Goal: Navigation & Orientation: Find specific page/section

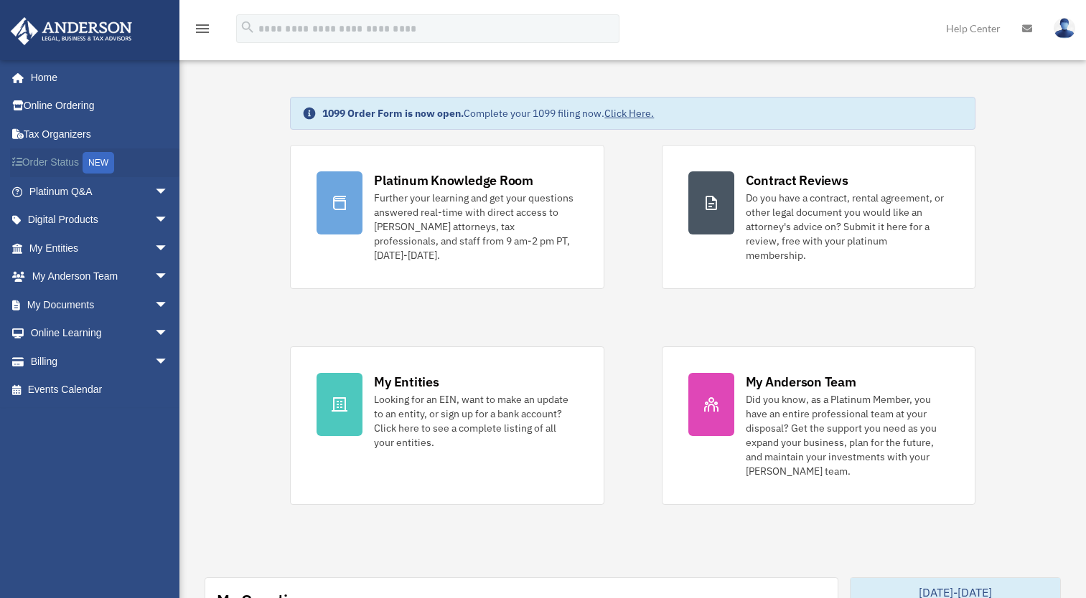
click at [53, 158] on link "Order Status NEW" at bounding box center [100, 163] width 180 height 29
click at [85, 305] on link "My Documents arrow_drop_down" at bounding box center [100, 305] width 180 height 29
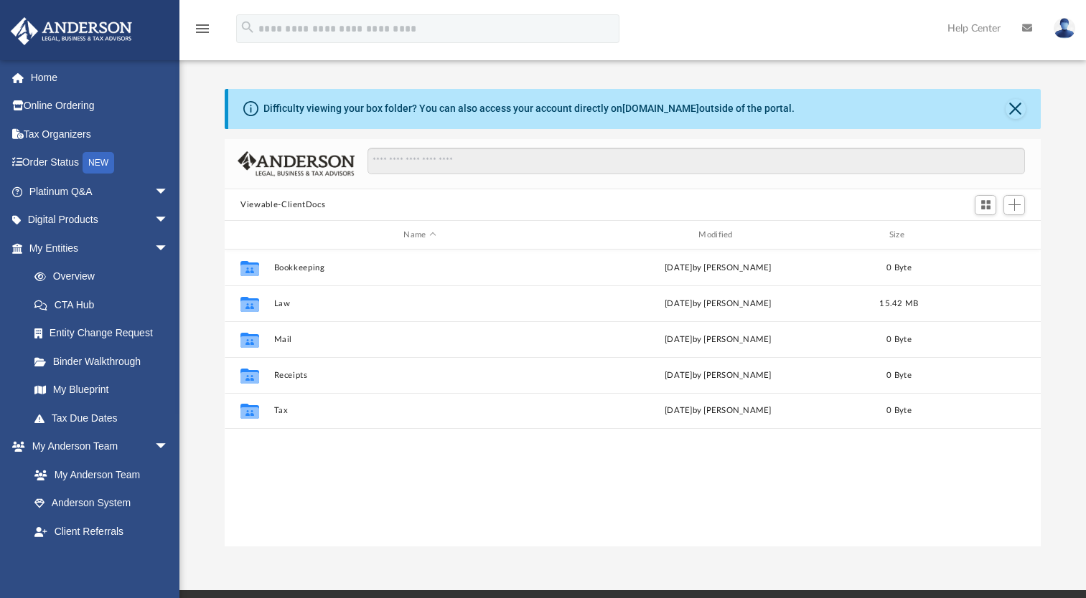
scroll to position [315, 805]
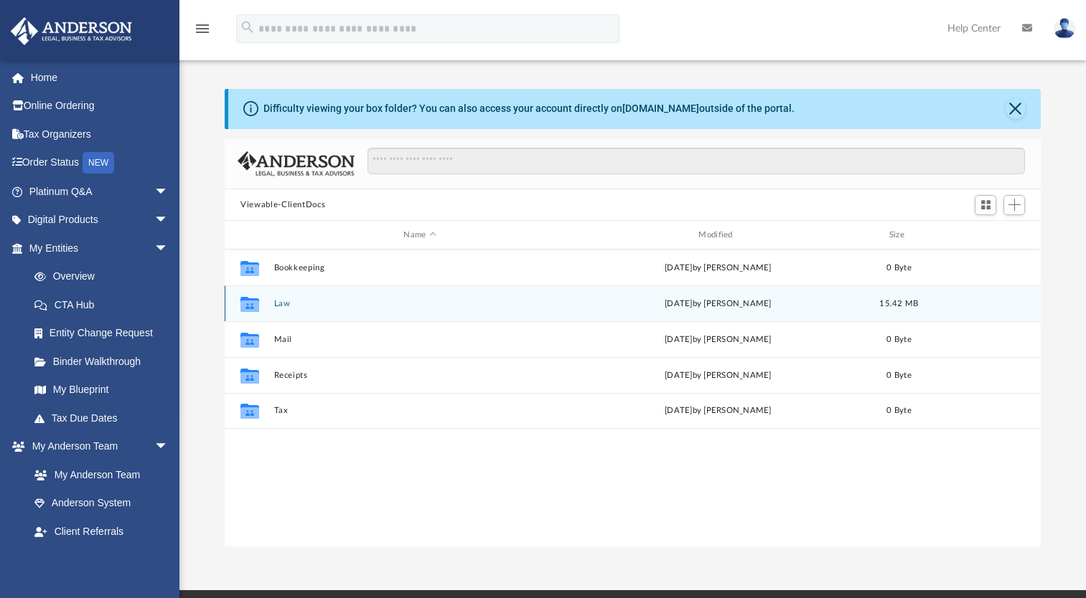
click at [248, 306] on icon "grid" at bounding box center [249, 306] width 19 height 11
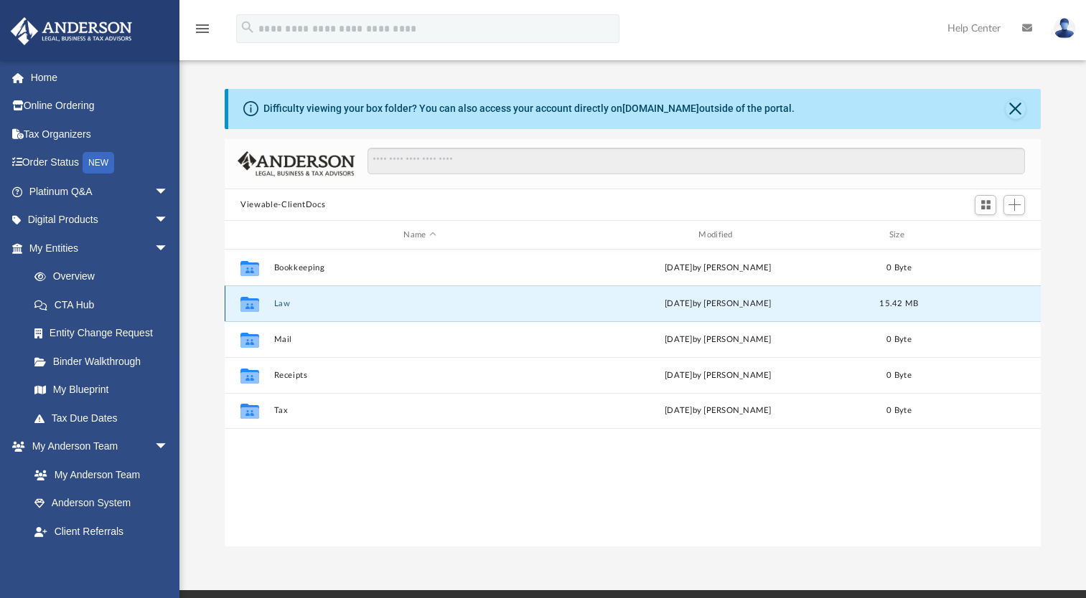
click at [626, 302] on div "yesterday by Caleb Nichols" at bounding box center [718, 304] width 292 height 13
click at [250, 302] on icon "grid" at bounding box center [249, 306] width 19 height 11
click at [375, 298] on div "Collaborated Folder Law yesterday by Caleb Nichols 15.42 MB" at bounding box center [633, 304] width 816 height 36
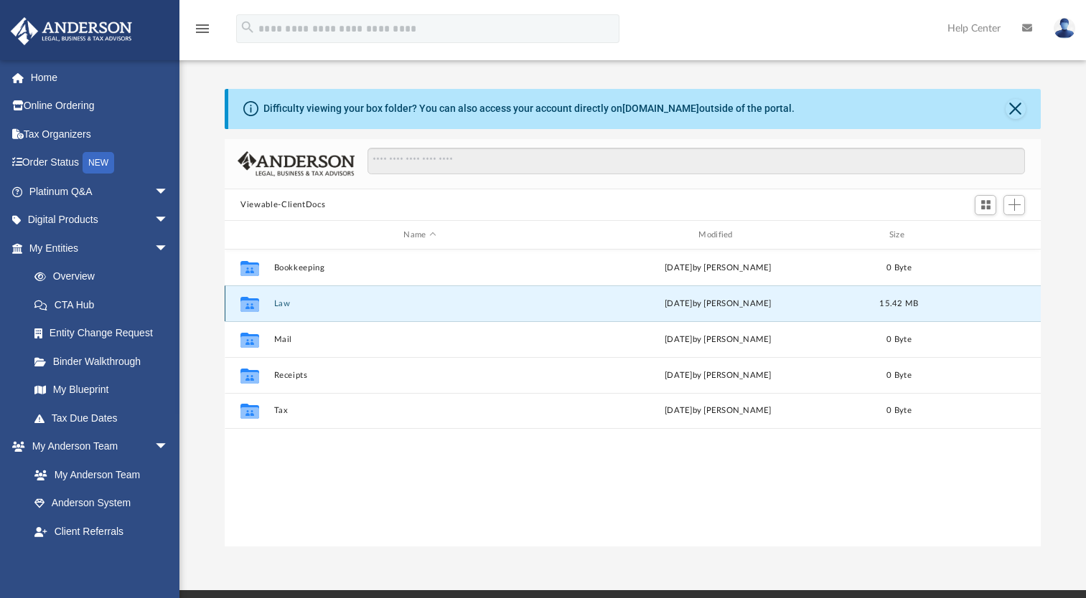
click at [375, 298] on div "Collaborated Folder Law yesterday by Caleb Nichols 15.42 MB" at bounding box center [633, 304] width 816 height 36
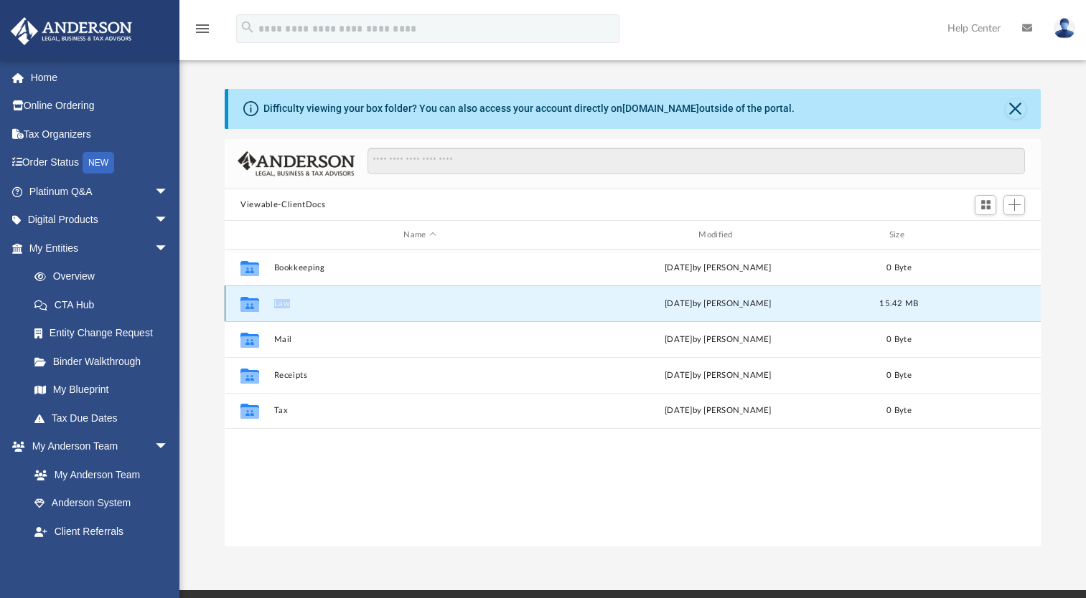
click at [375, 296] on div "Collaborated Folder Law yesterday by Caleb Nichols 15.42 MB" at bounding box center [633, 304] width 816 height 36
click at [248, 301] on icon "grid" at bounding box center [249, 306] width 19 height 11
click at [1019, 106] on button "Close" at bounding box center [1015, 109] width 20 height 20
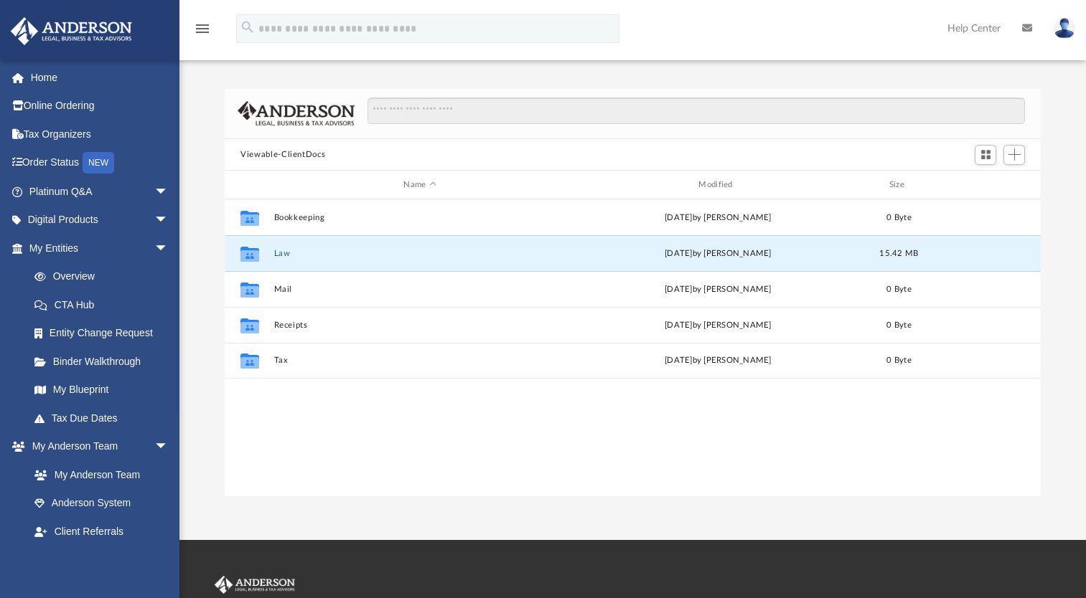
click at [1026, 29] on icon at bounding box center [1027, 28] width 10 height 10
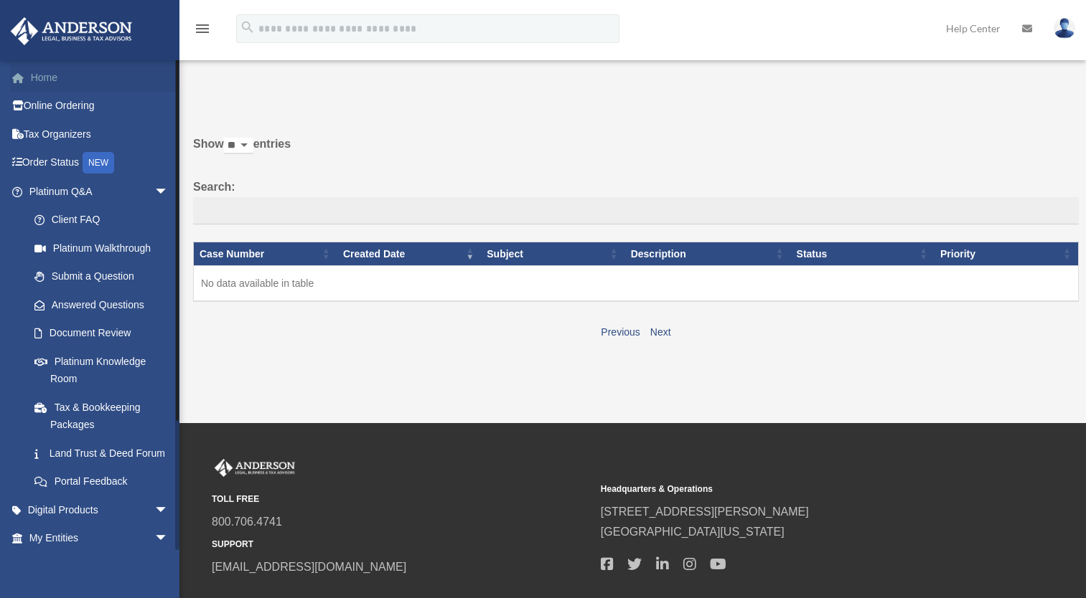
click at [55, 80] on link "Home" at bounding box center [100, 77] width 180 height 29
click at [37, 78] on link "Home" at bounding box center [100, 77] width 180 height 29
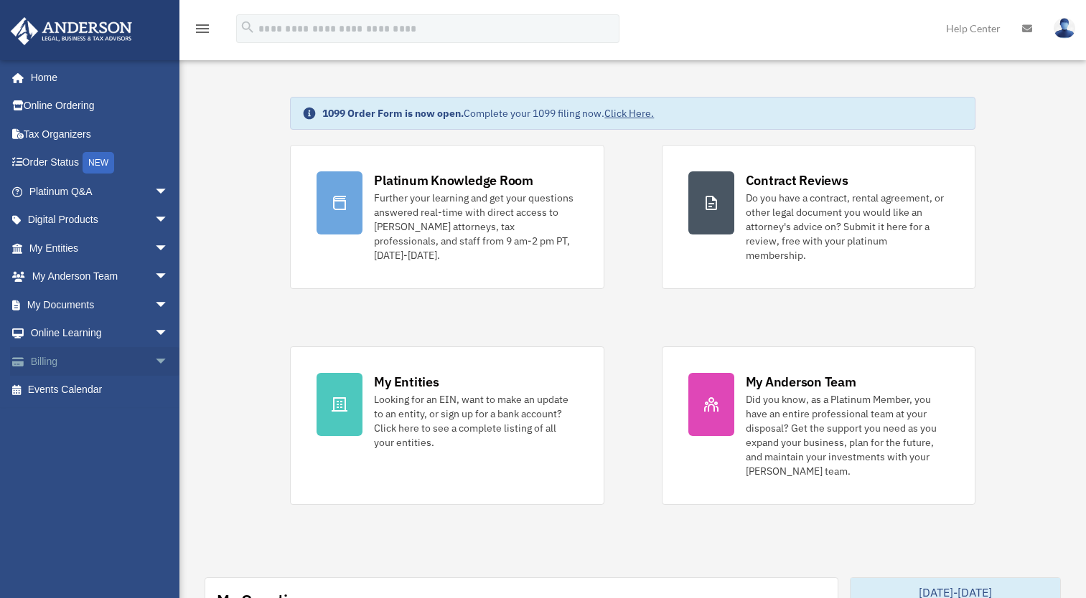
click at [70, 360] on link "Billing arrow_drop_down" at bounding box center [100, 361] width 180 height 29
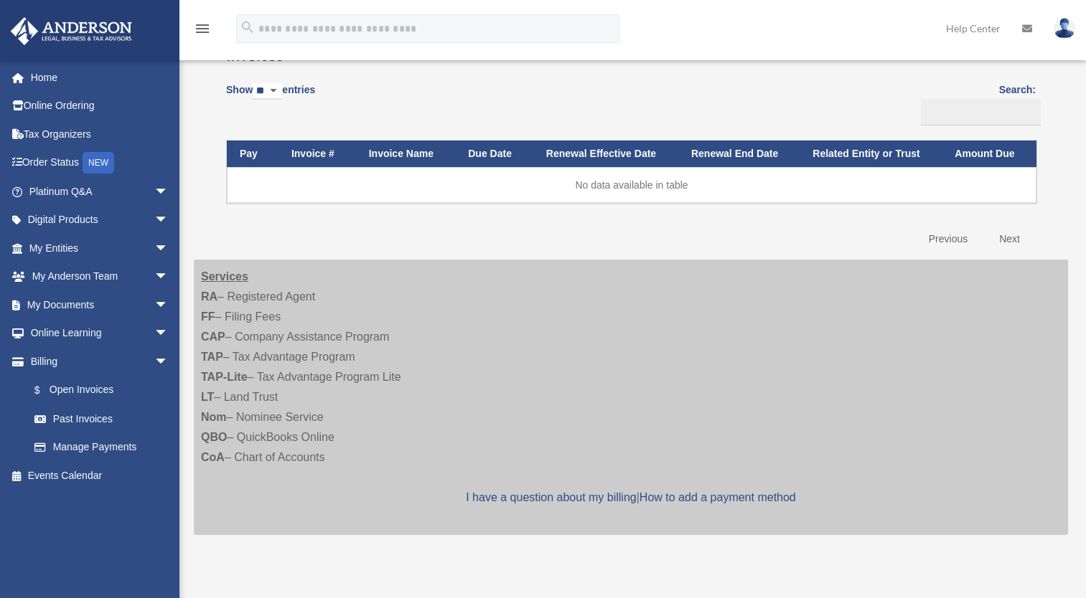
scroll to position [144, 0]
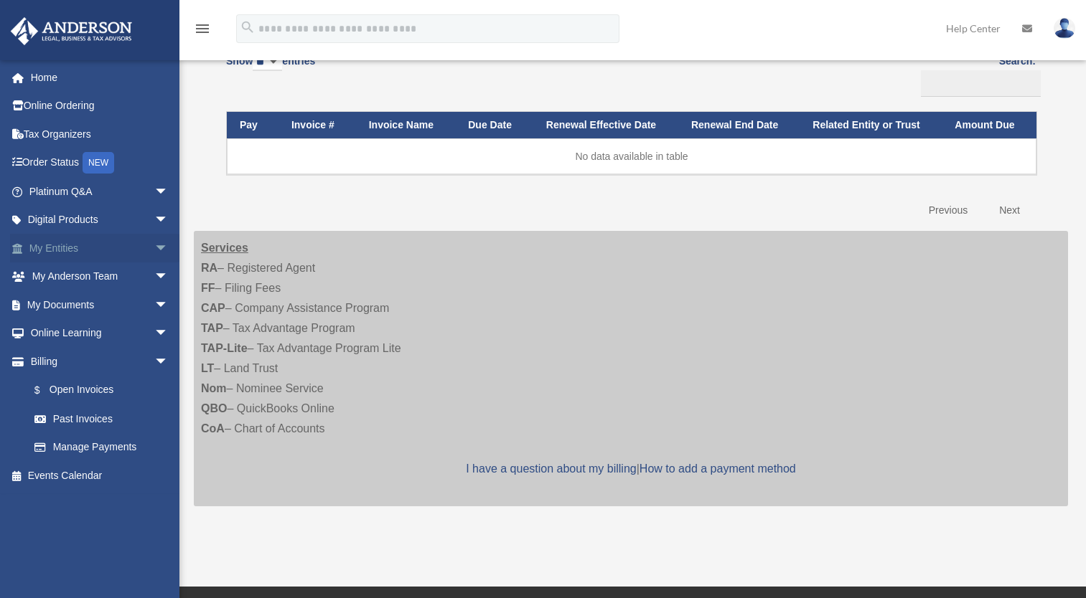
click at [85, 255] on link "My Entities arrow_drop_down" at bounding box center [100, 248] width 180 height 29
click at [51, 247] on link "My Entities arrow_drop_down" at bounding box center [100, 248] width 180 height 29
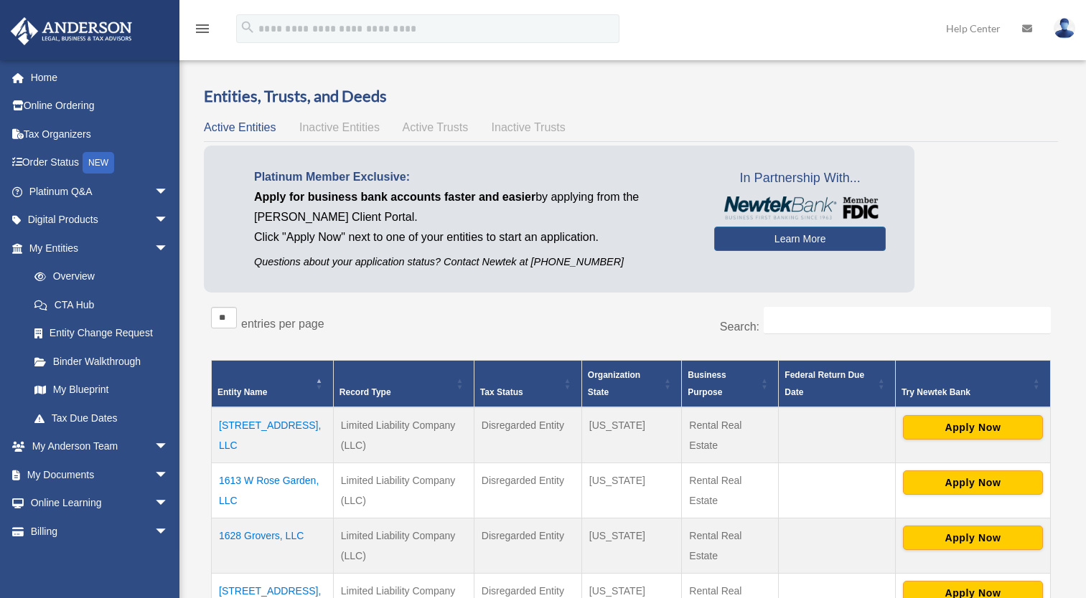
click at [154, 249] on span "arrow_drop_down" at bounding box center [168, 248] width 29 height 29
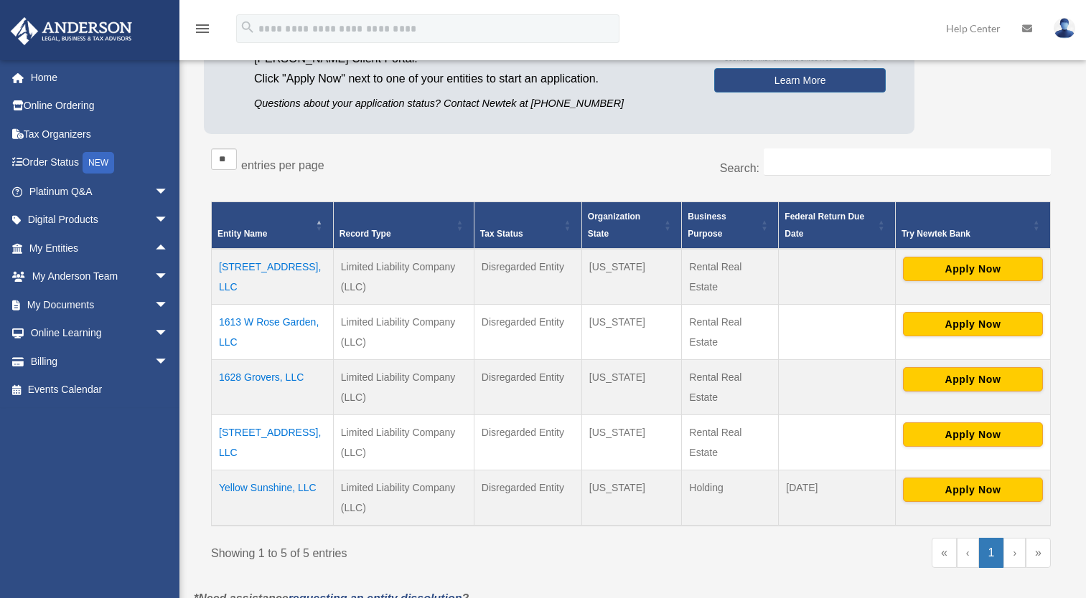
scroll to position [172, 0]
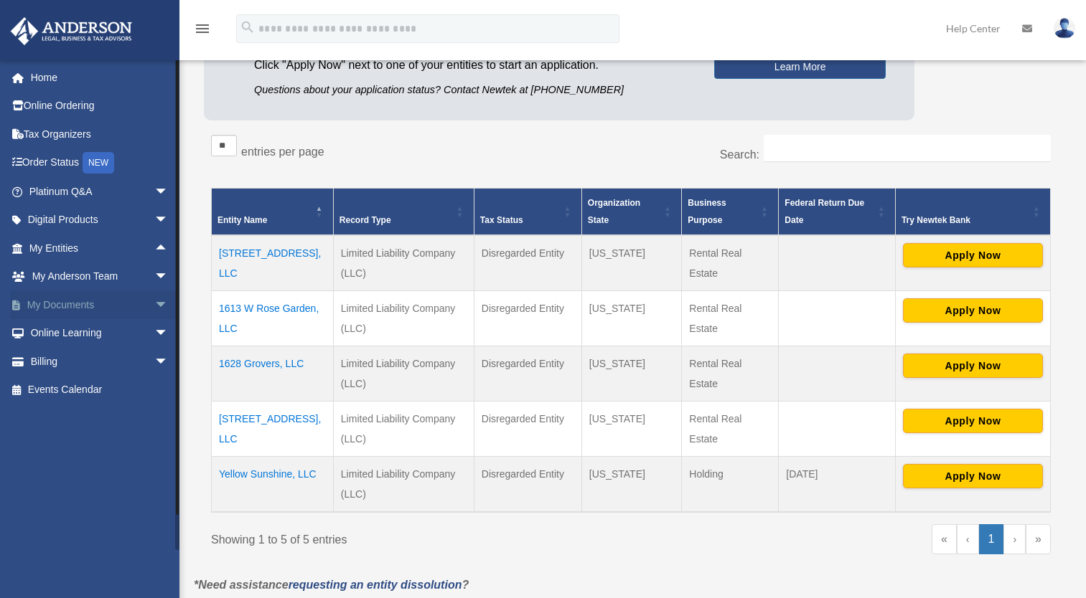
click at [67, 302] on link "My Documents arrow_drop_down" at bounding box center [100, 305] width 180 height 29
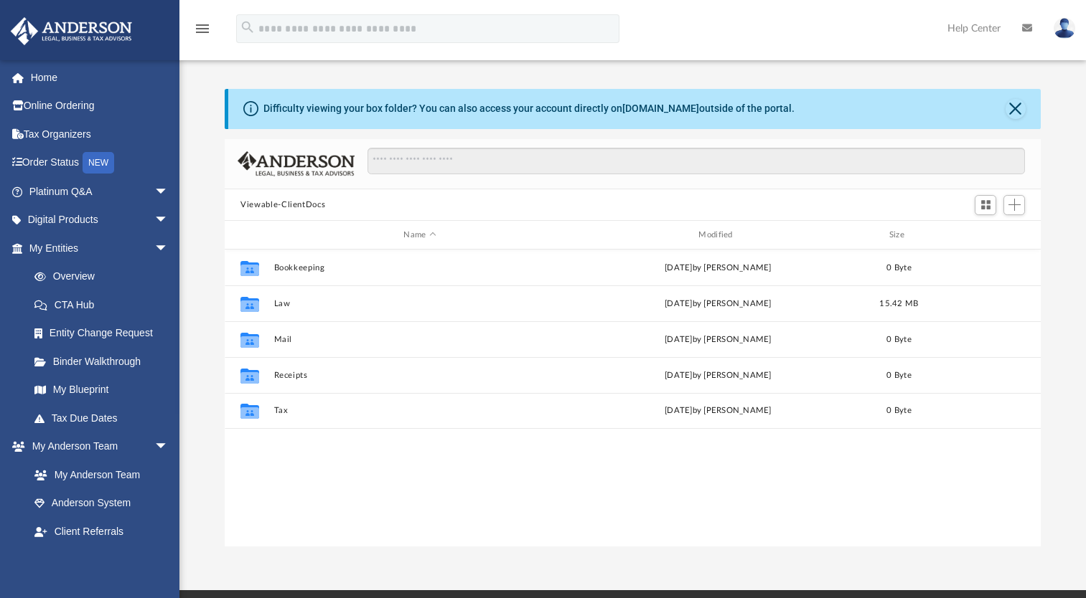
scroll to position [315, 805]
click at [52, 186] on link "Platinum Q&A arrow_drop_down" at bounding box center [100, 191] width 180 height 29
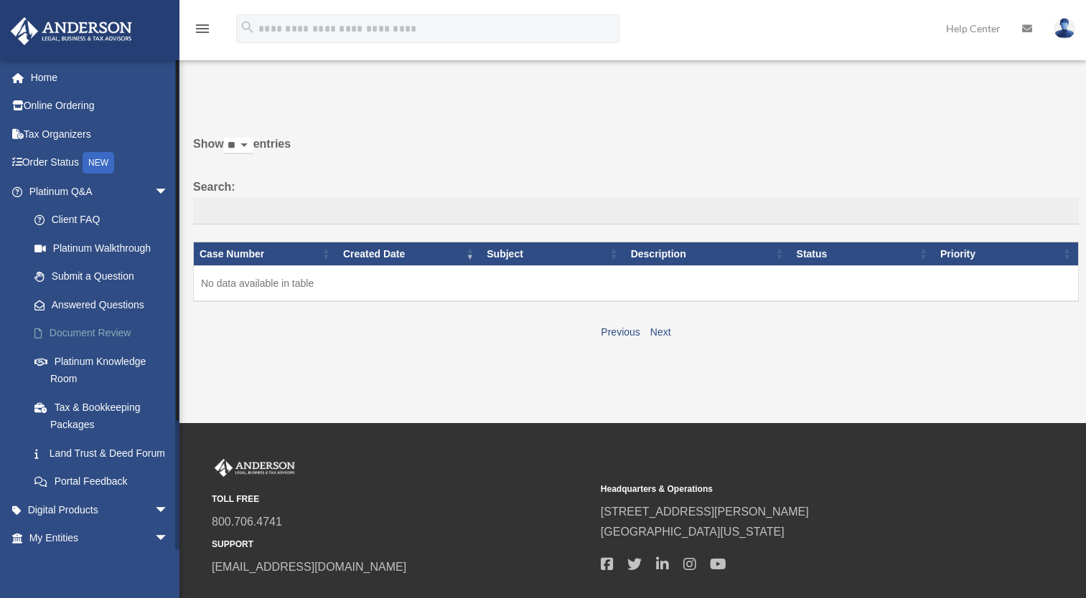
click at [64, 330] on link "Document Review" at bounding box center [105, 333] width 170 height 29
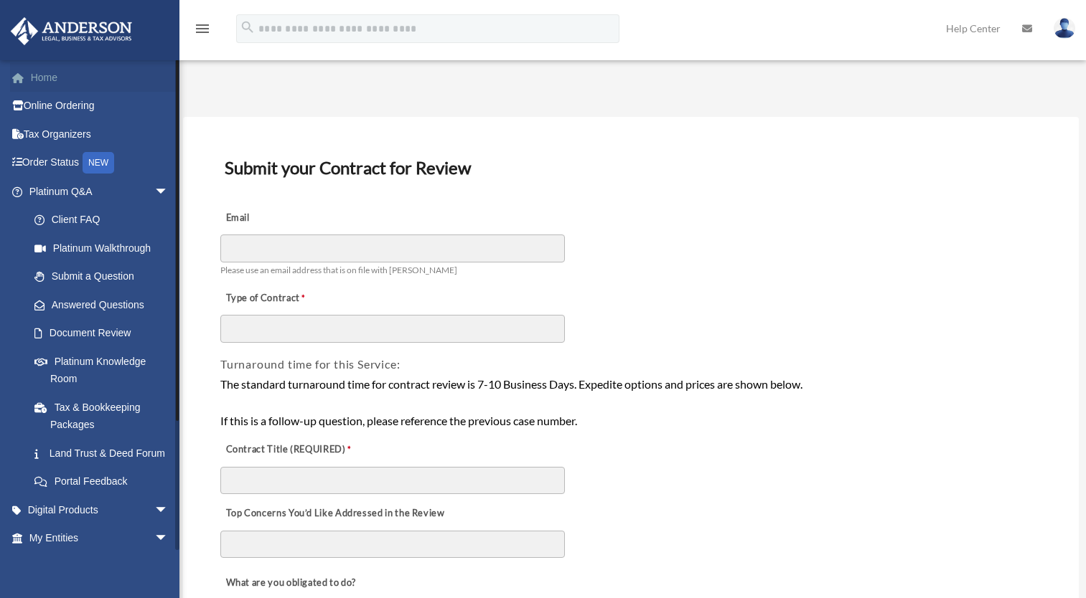
click at [29, 75] on span at bounding box center [25, 78] width 11 height 10
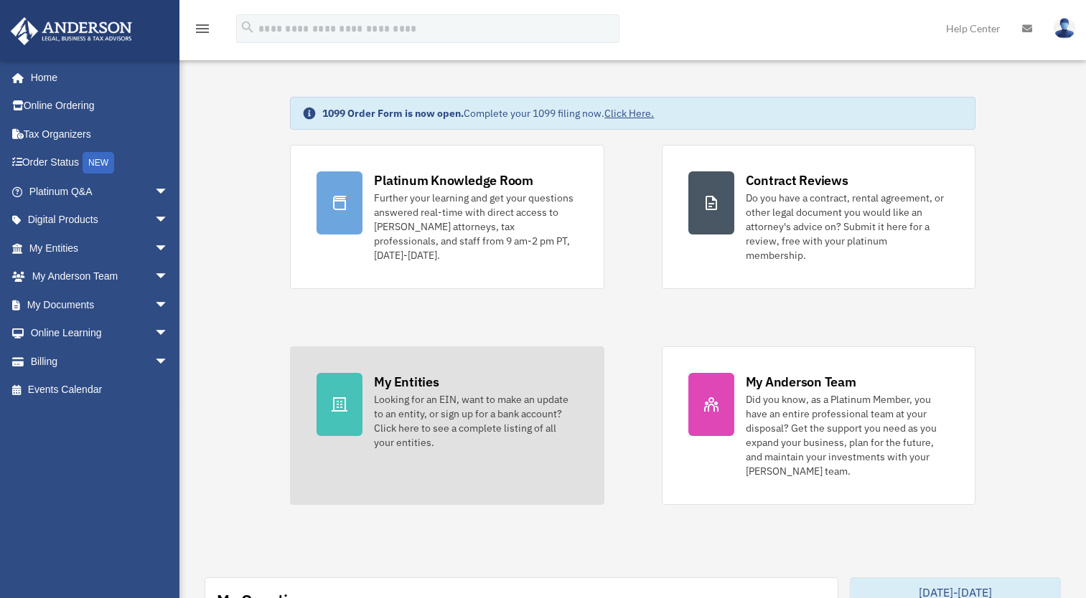
click at [428, 373] on div "My Entities" at bounding box center [406, 382] width 65 height 18
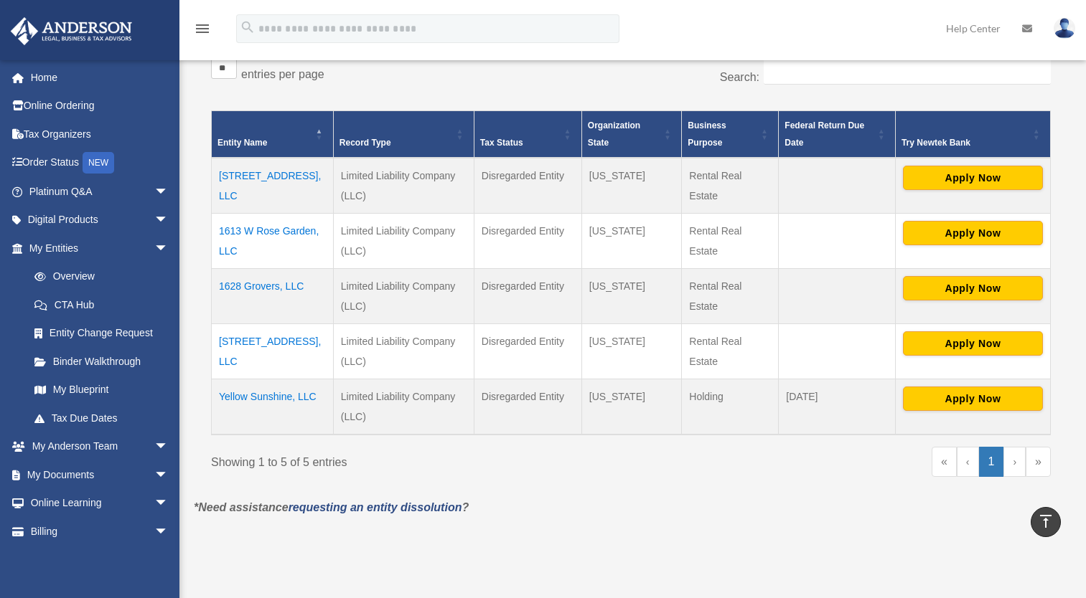
scroll to position [253, 0]
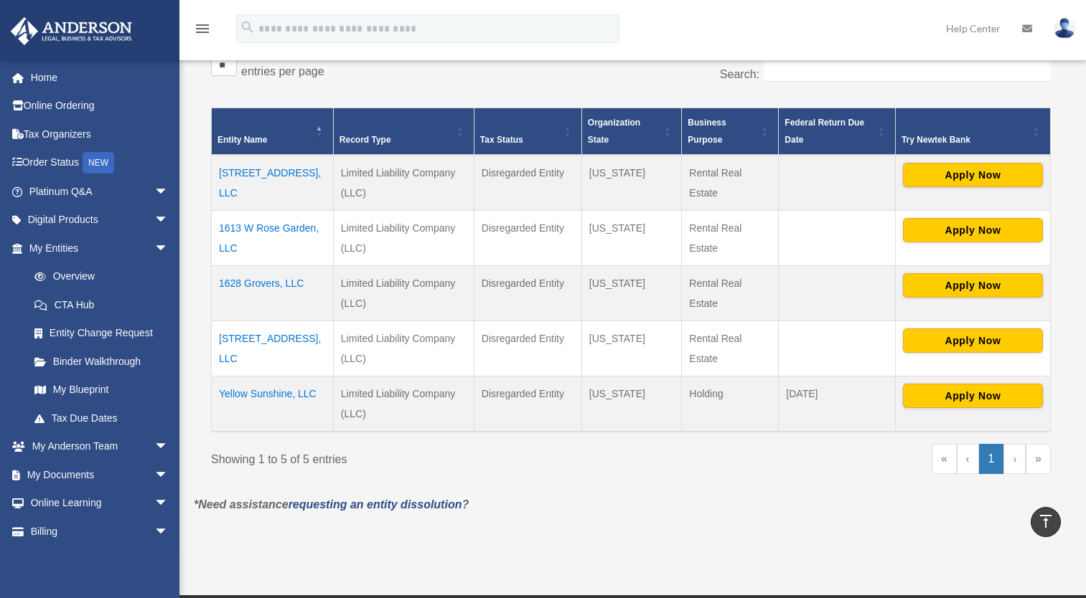
click at [289, 287] on td "1628 Grovers, LLC" at bounding box center [273, 293] width 122 height 55
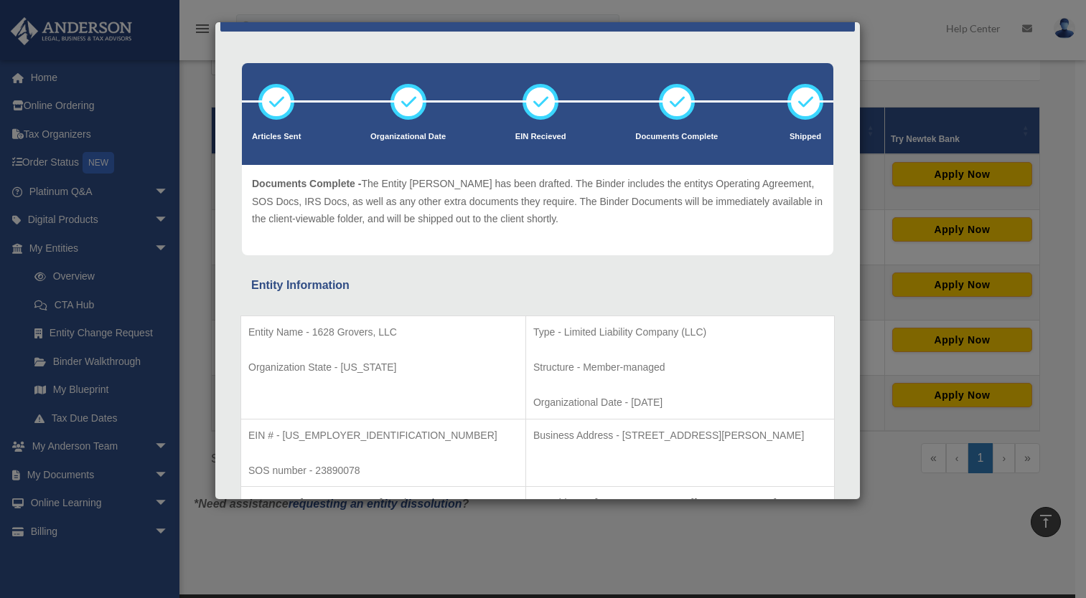
scroll to position [0, 0]
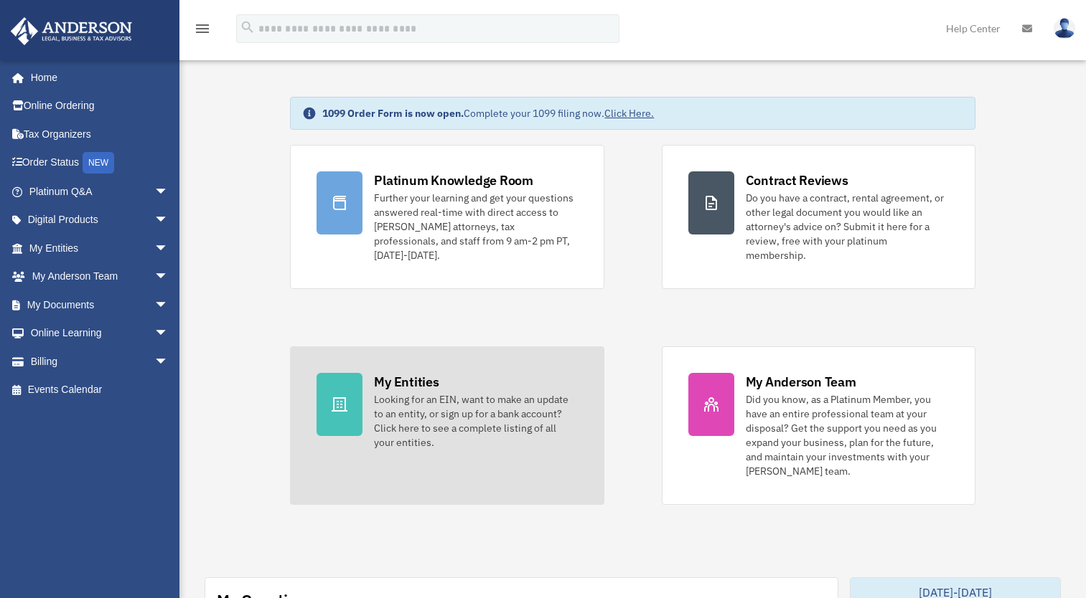
click at [442, 395] on div "Looking for an EIN, want to make an update to an entity, or sign up for a bank …" at bounding box center [475, 421] width 203 height 57
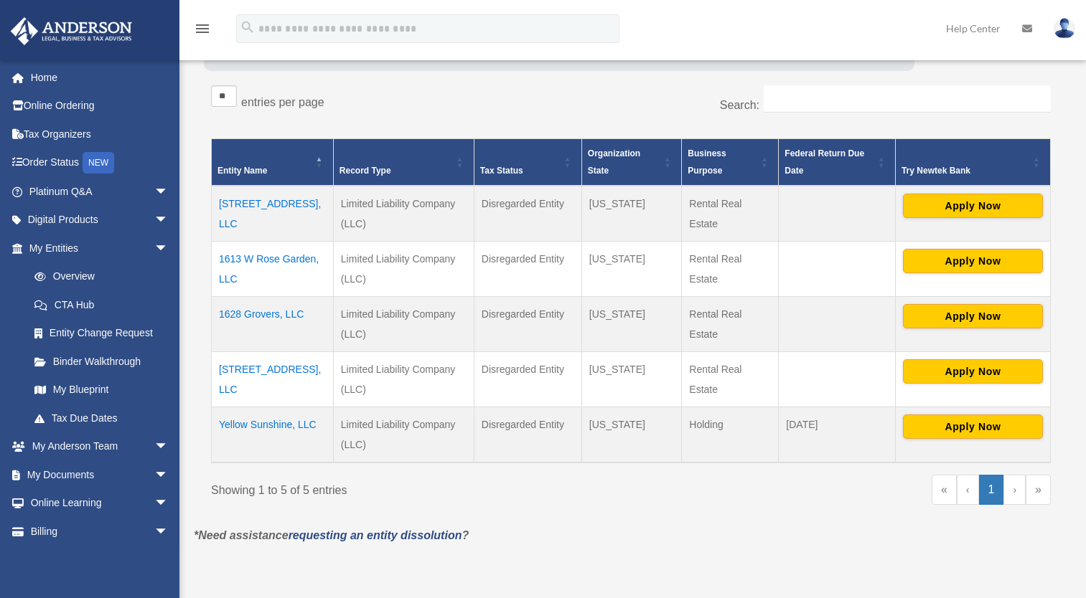
scroll to position [229, 0]
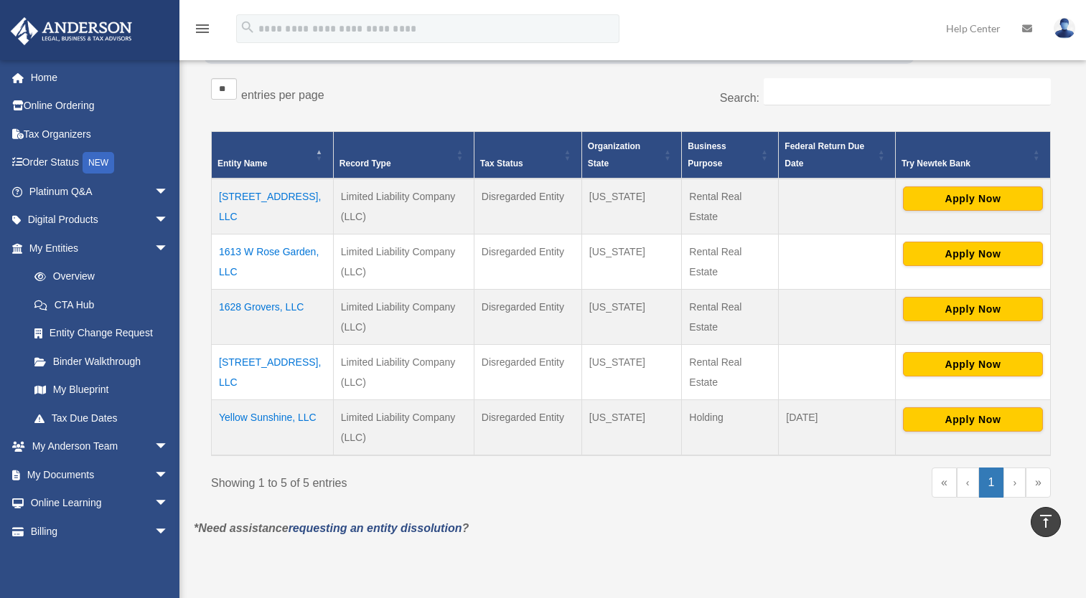
click at [276, 420] on td "Yellow Sunshine, LLC" at bounding box center [273, 428] width 122 height 56
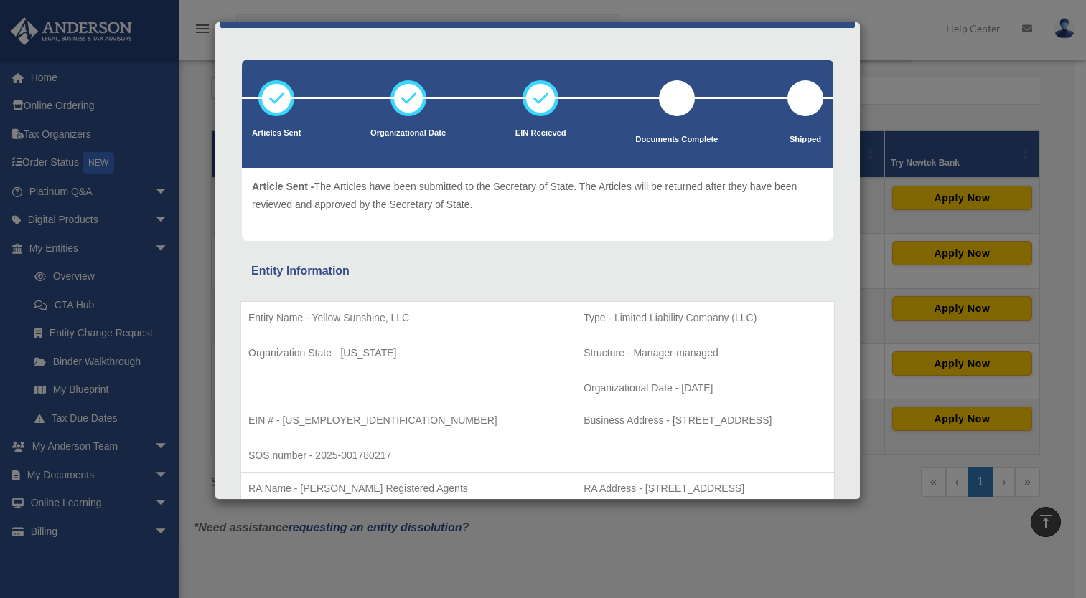
scroll to position [0, 0]
